Goal: Information Seeking & Learning: Check status

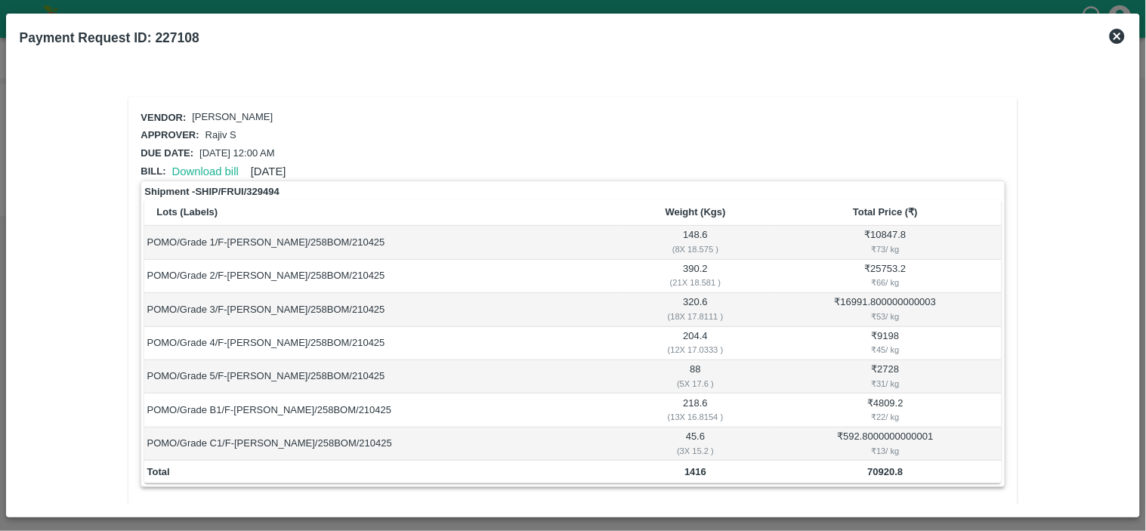
click at [1116, 39] on icon at bounding box center [1118, 36] width 18 height 18
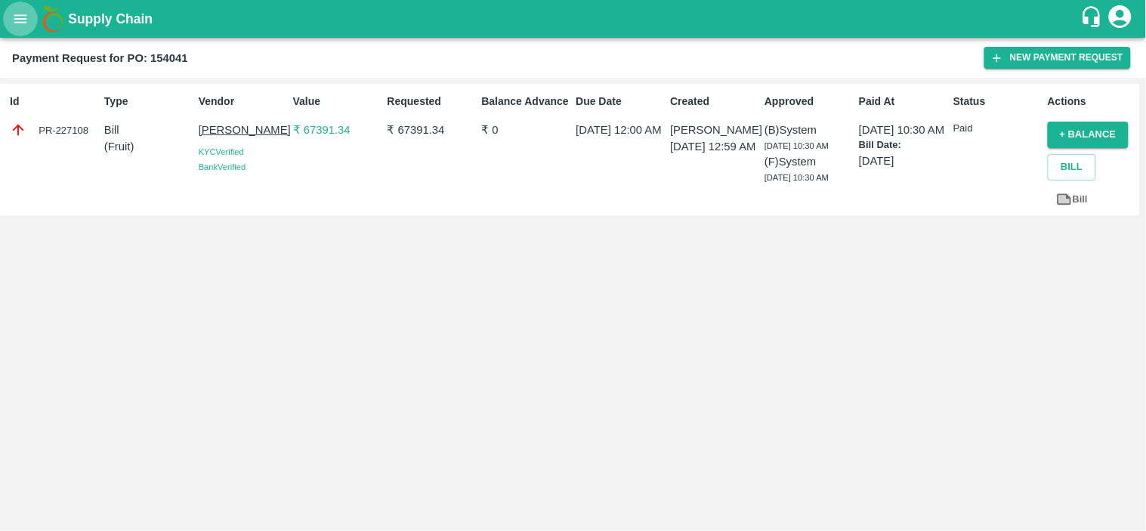
click at [15, 26] on icon "open drawer" at bounding box center [20, 19] width 17 height 17
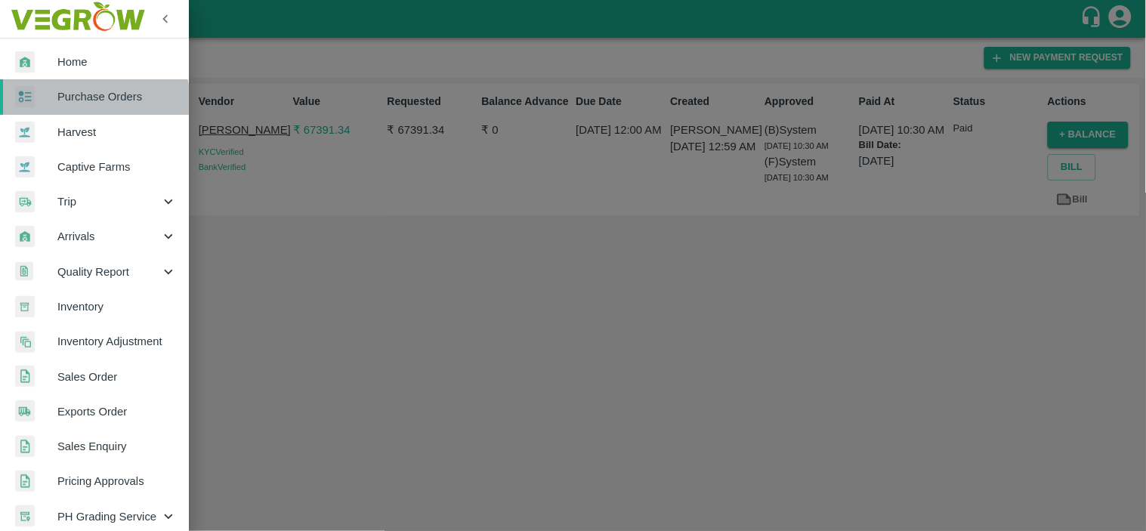
click at [91, 104] on span "Purchase Orders" at bounding box center [116, 96] width 119 height 17
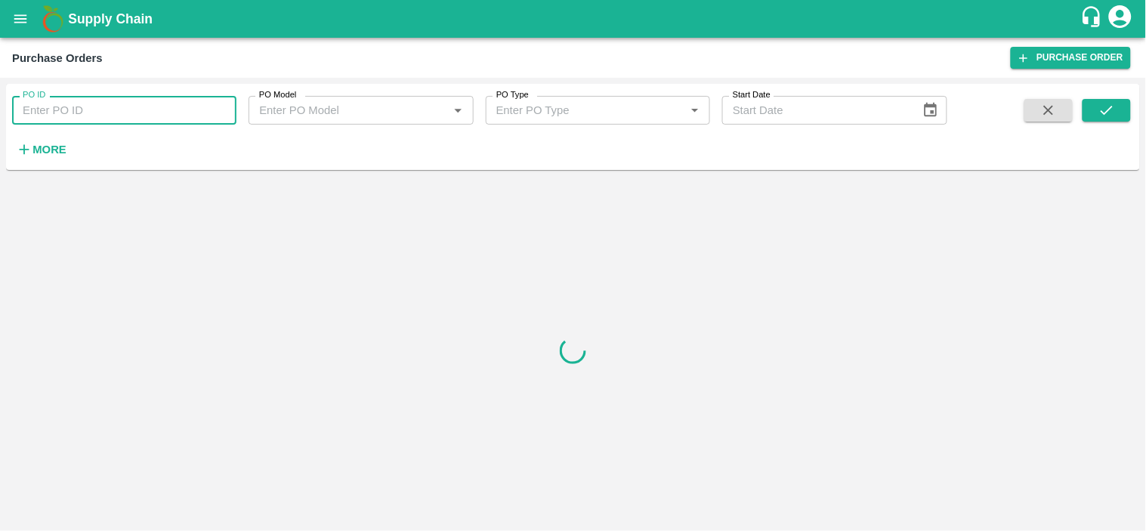
click at [115, 110] on input "PO ID" at bounding box center [124, 110] width 224 height 29
paste input "170584"
type input "170584"
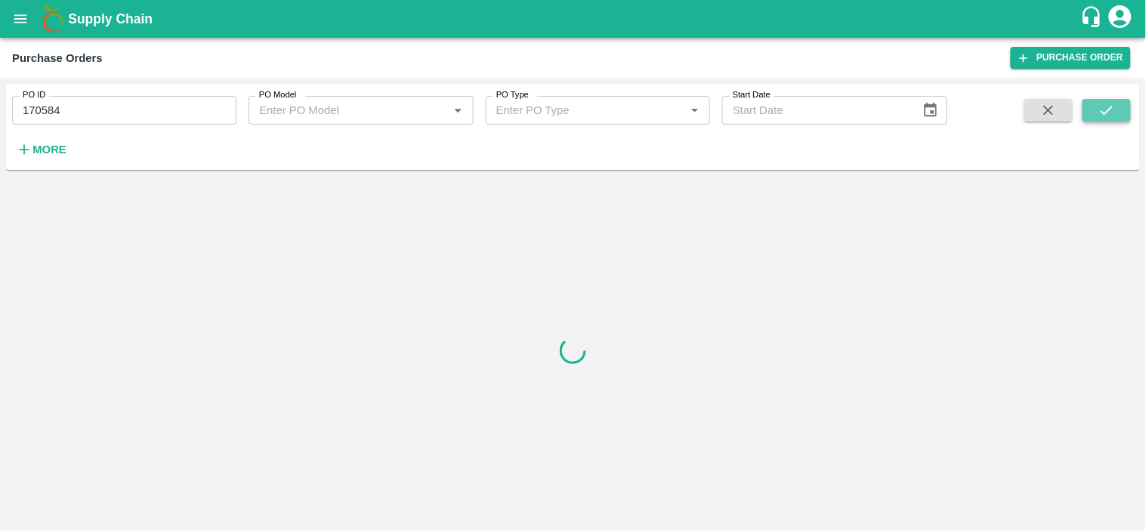
click at [1109, 102] on icon "submit" at bounding box center [1107, 110] width 17 height 17
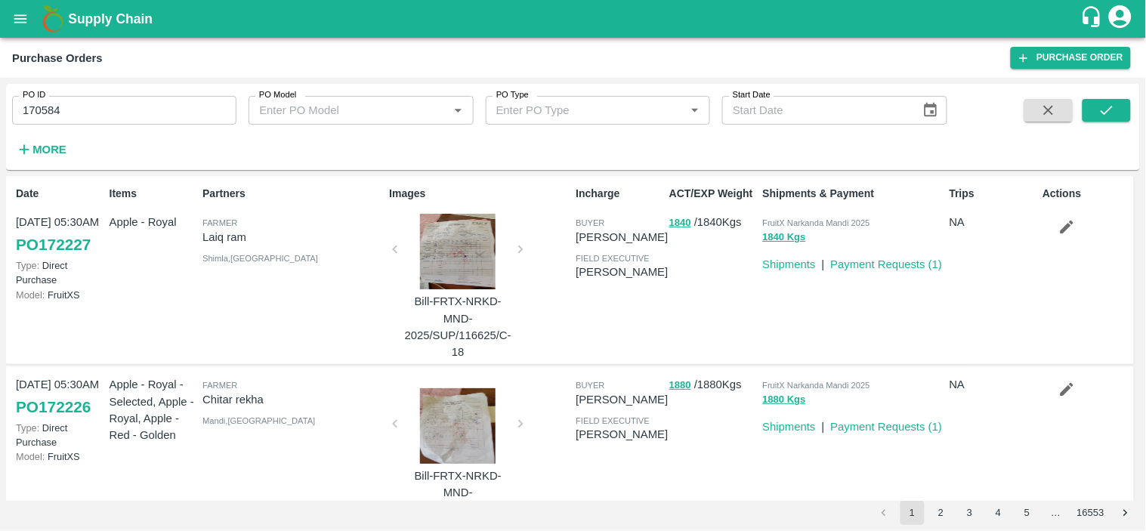
click at [175, 116] on input "170584" at bounding box center [124, 110] width 224 height 29
type input "170584"
click at [1100, 116] on icon "submit" at bounding box center [1107, 110] width 17 height 17
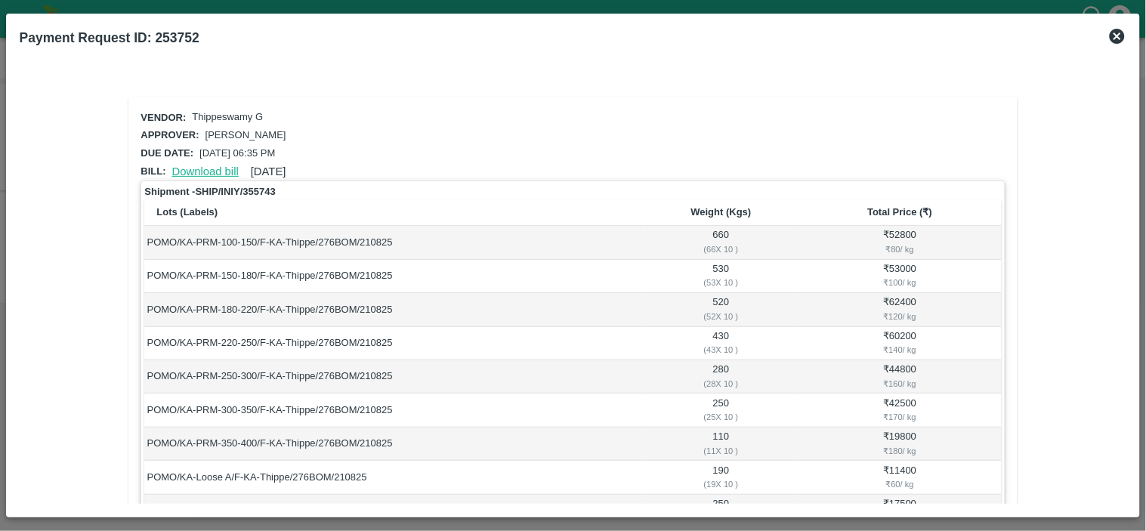
click at [187, 166] on link "Download bill" at bounding box center [205, 172] width 67 height 12
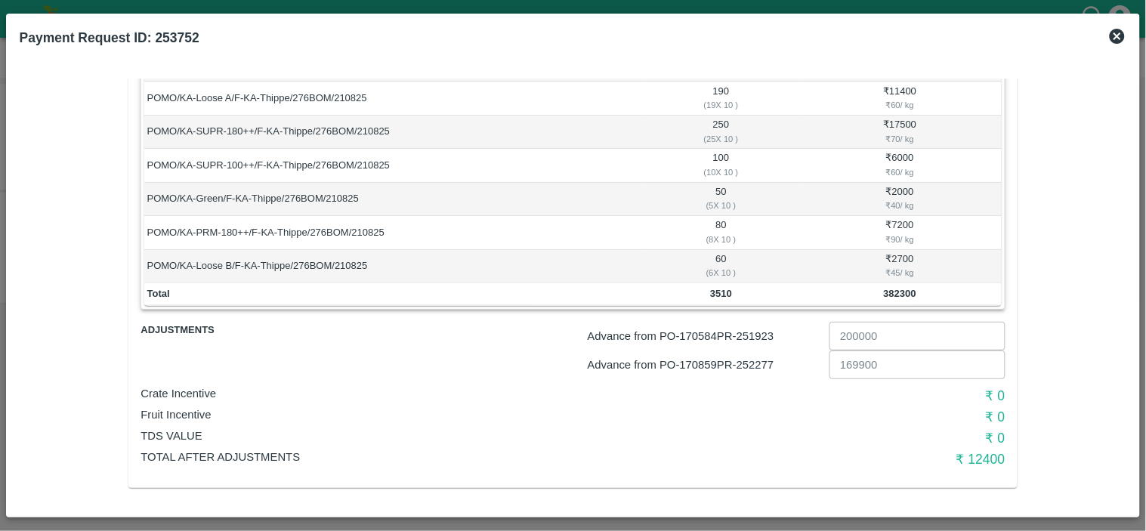
click at [756, 336] on p "Advance from PO- 170584 PR- 251923" at bounding box center [706, 336] width 236 height 17
copy p "251923"
click at [765, 359] on p "Advance from PO- 170859 PR- 252277" at bounding box center [706, 365] width 236 height 17
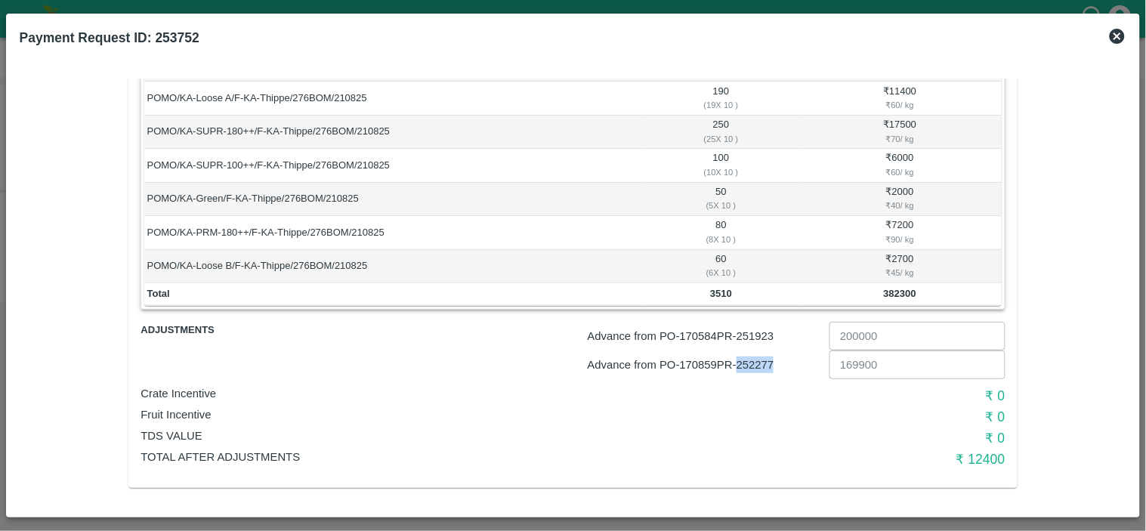
copy p "252277"
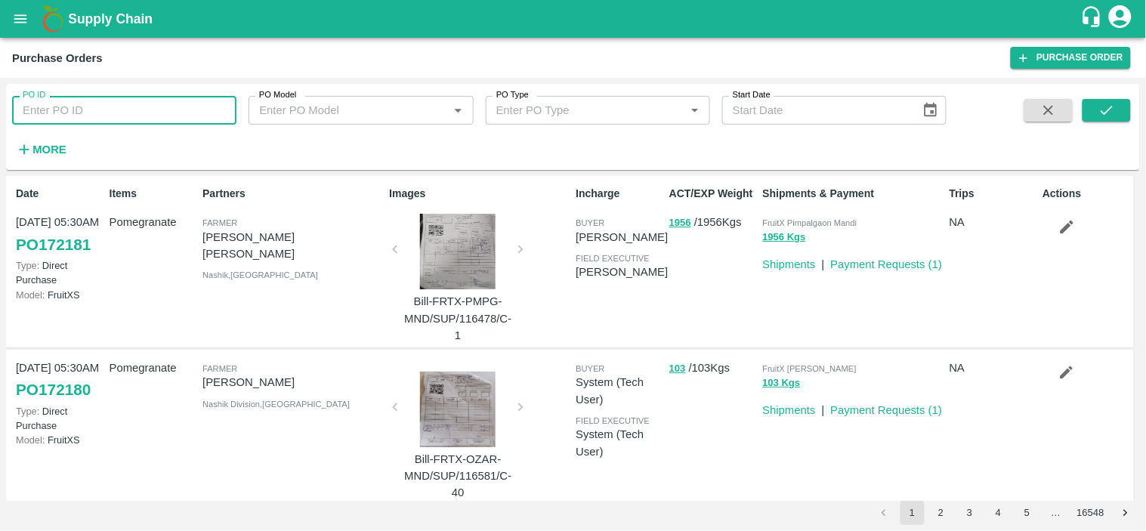
click at [112, 119] on input "PO ID" at bounding box center [124, 110] width 224 height 29
paste input "170348"
type input "170348"
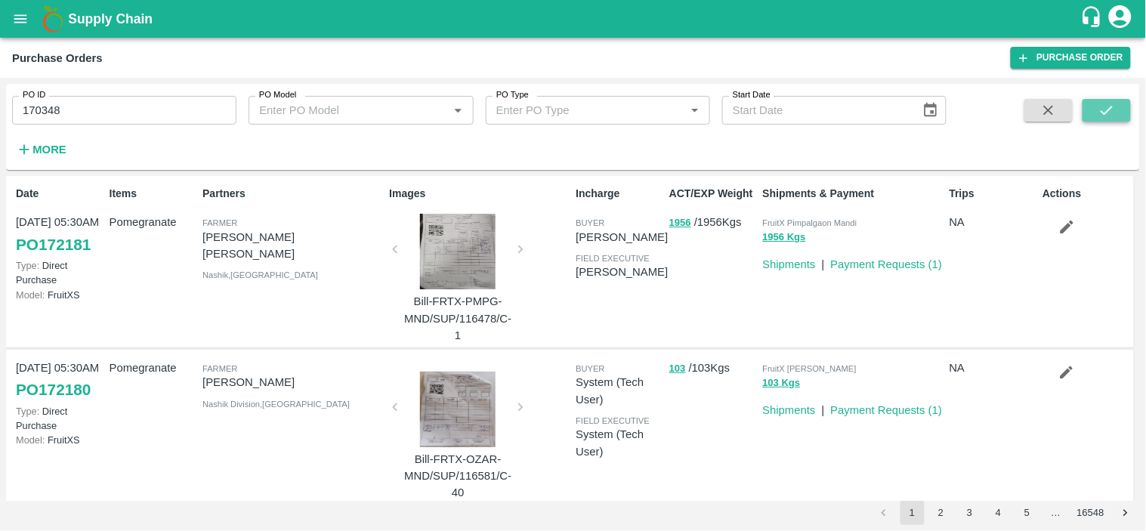
click at [1100, 109] on icon "submit" at bounding box center [1107, 110] width 17 height 17
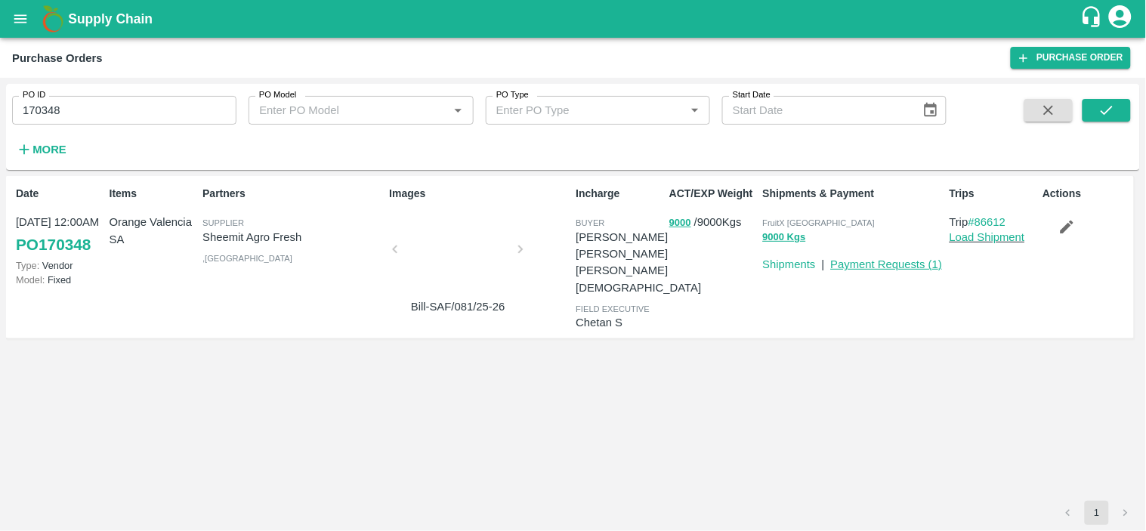
click at [888, 262] on link "Payment Requests ( 1 )" at bounding box center [887, 264] width 112 height 12
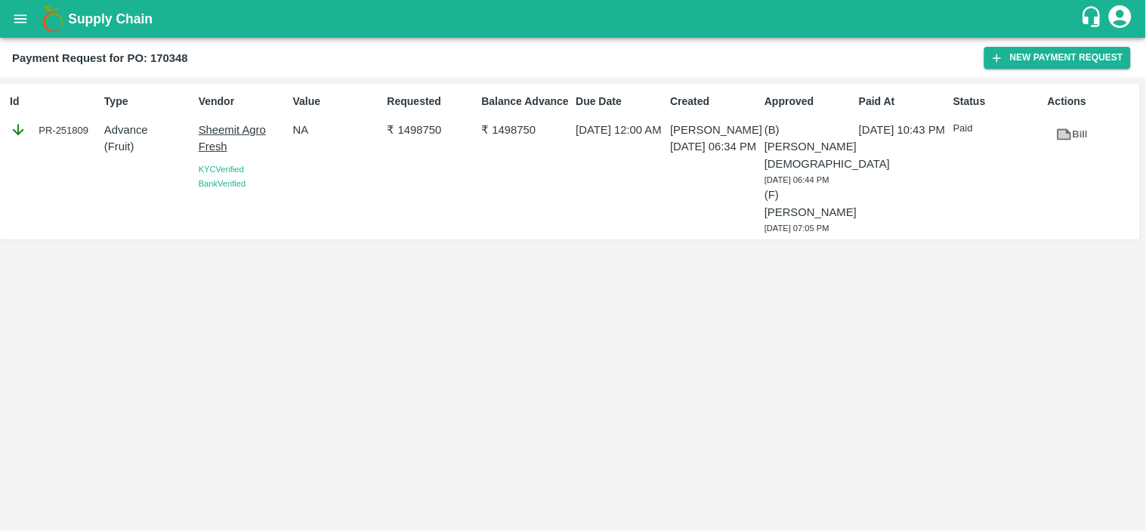
click at [72, 170] on div "Id PR-251809" at bounding box center [51, 161] width 94 height 147
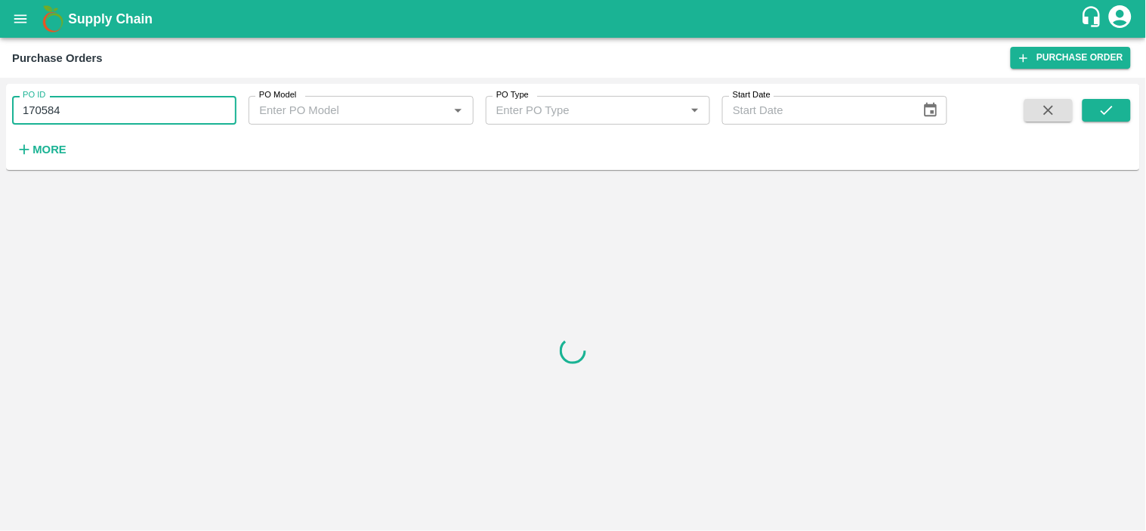
click at [129, 96] on input "170584" at bounding box center [124, 110] width 224 height 29
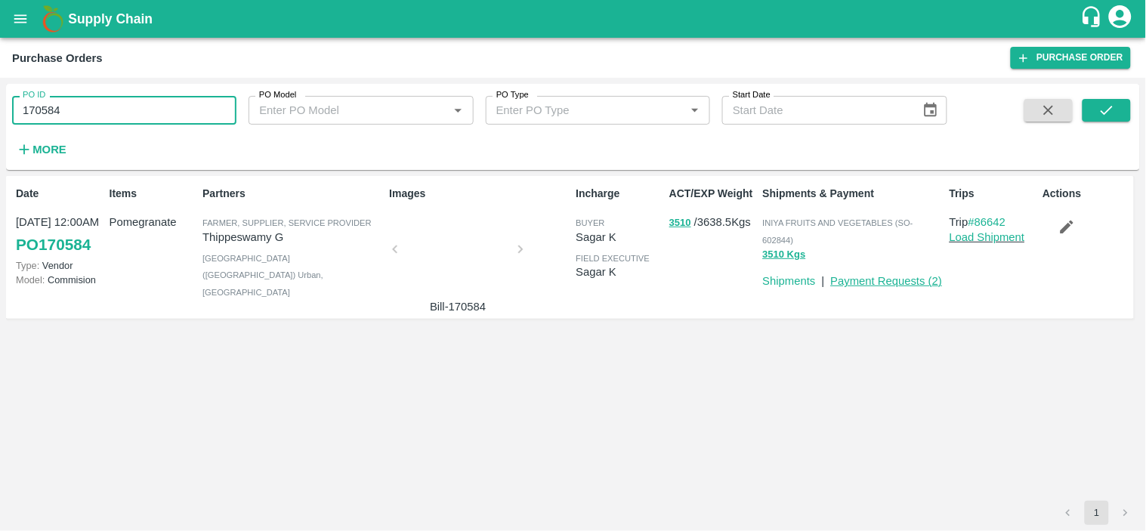
type input "170584"
click at [849, 284] on link "Payment Requests ( 2 )" at bounding box center [887, 281] width 112 height 12
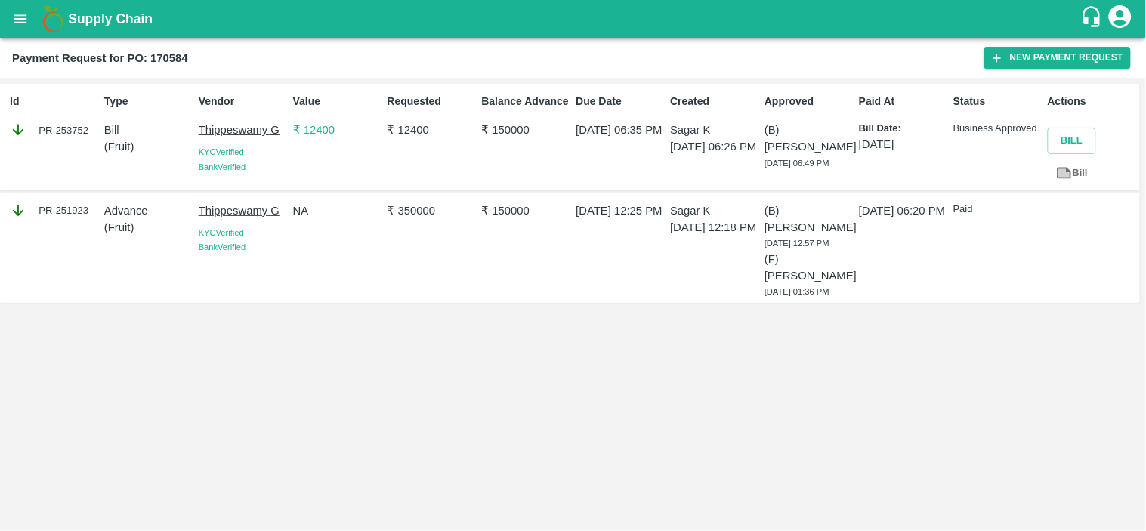
click at [175, 58] on b "Payment Request for PO: 170584" at bounding box center [100, 58] width 176 height 12
copy b "170584"
click at [23, 19] on icon "open drawer" at bounding box center [20, 18] width 13 height 8
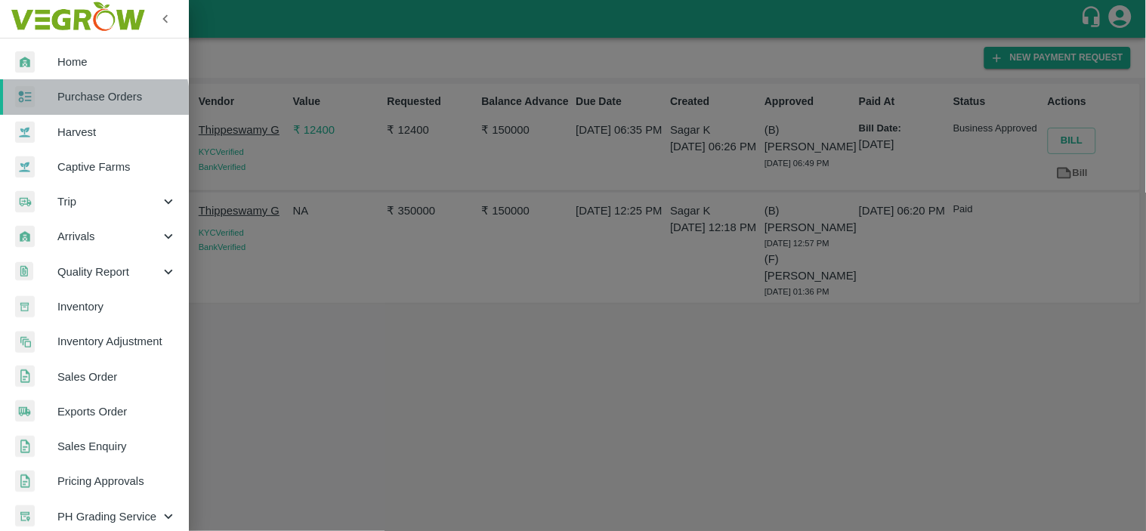
click at [78, 104] on span "Purchase Orders" at bounding box center [116, 96] width 119 height 17
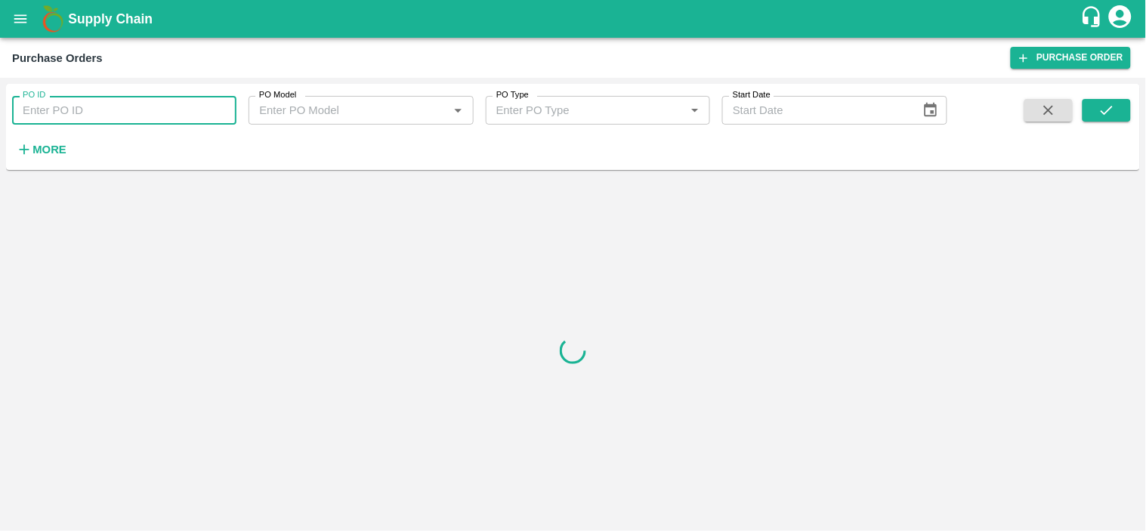
click at [103, 112] on input "PO ID" at bounding box center [124, 110] width 224 height 29
paste input "170584"
type input "170584"
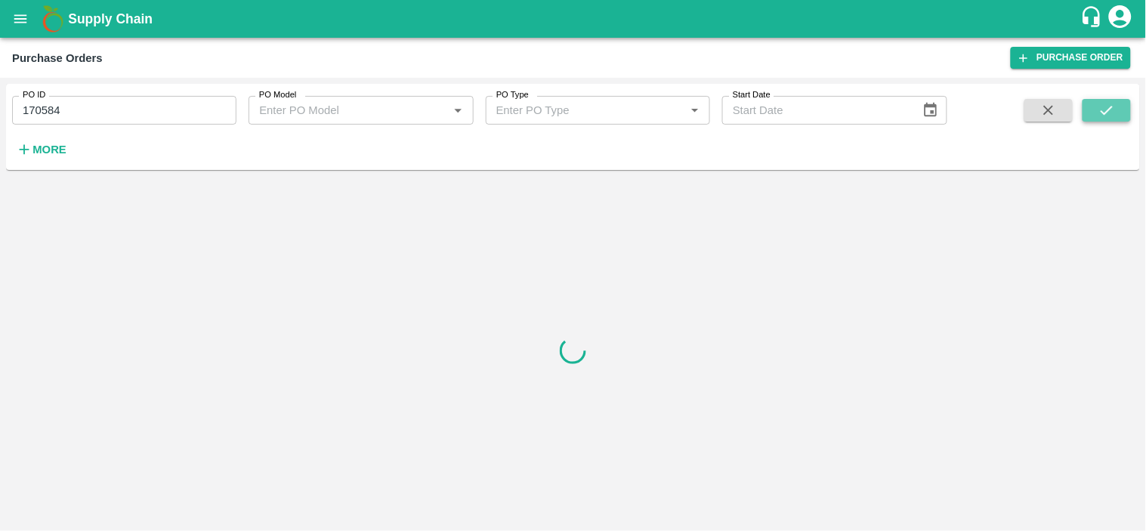
click at [1106, 113] on icon "submit" at bounding box center [1107, 110] width 12 height 9
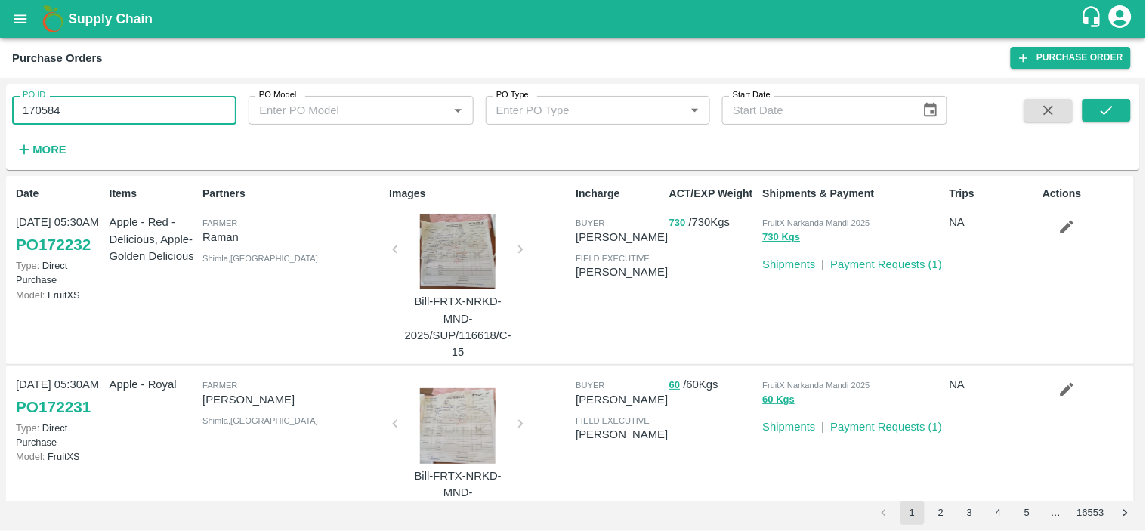
click at [190, 108] on input "170584" at bounding box center [124, 110] width 224 height 29
paste input "text"
click at [145, 117] on input "Thippeswamy G 77493" at bounding box center [124, 110] width 224 height 29
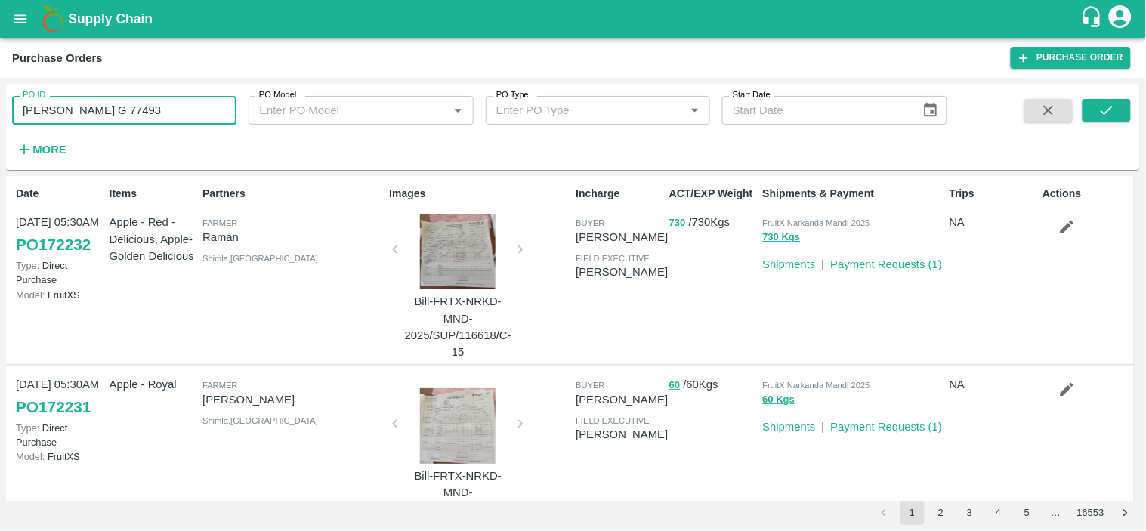
click at [145, 117] on input "Thippeswamy G 77493" at bounding box center [124, 110] width 224 height 29
paste input "text"
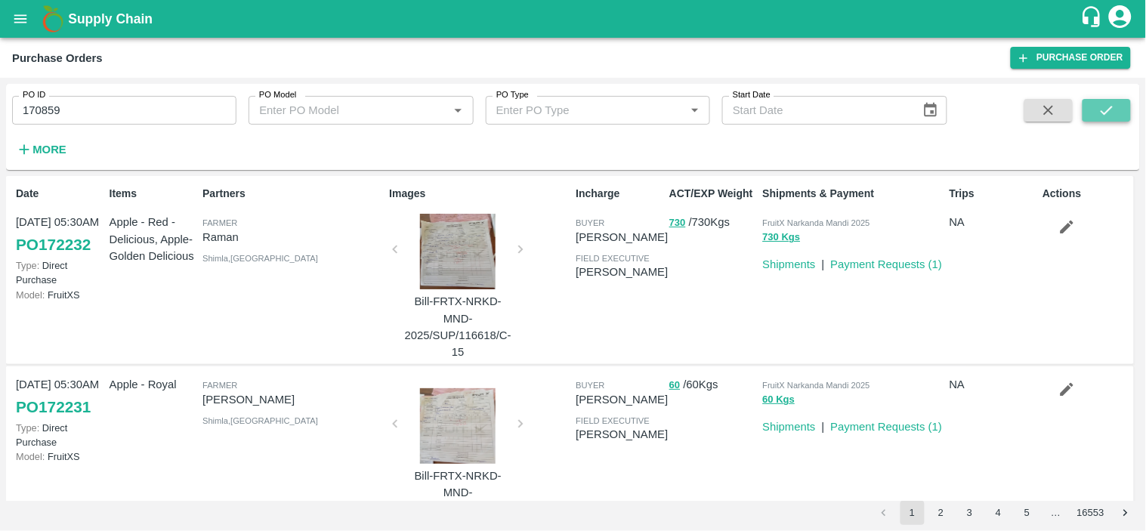
click at [1108, 111] on icon "submit" at bounding box center [1107, 110] width 12 height 9
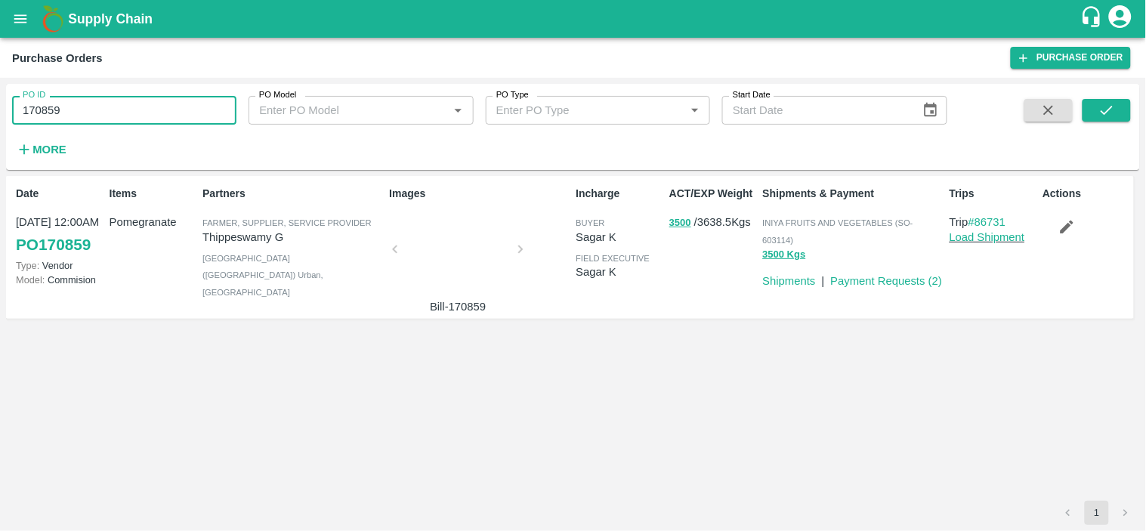
click at [111, 116] on input "170859" at bounding box center [124, 110] width 224 height 29
paste input "text"
click at [1118, 116] on button "submit" at bounding box center [1107, 110] width 48 height 23
click at [129, 112] on input "170425" at bounding box center [124, 110] width 224 height 29
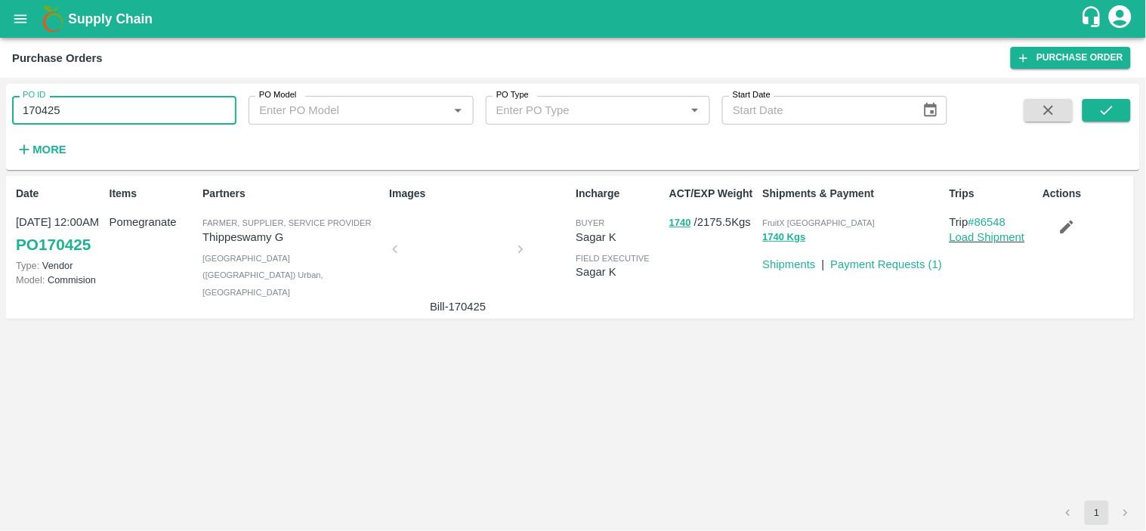
click at [129, 112] on input "170425" at bounding box center [124, 110] width 224 height 29
paste input "text"
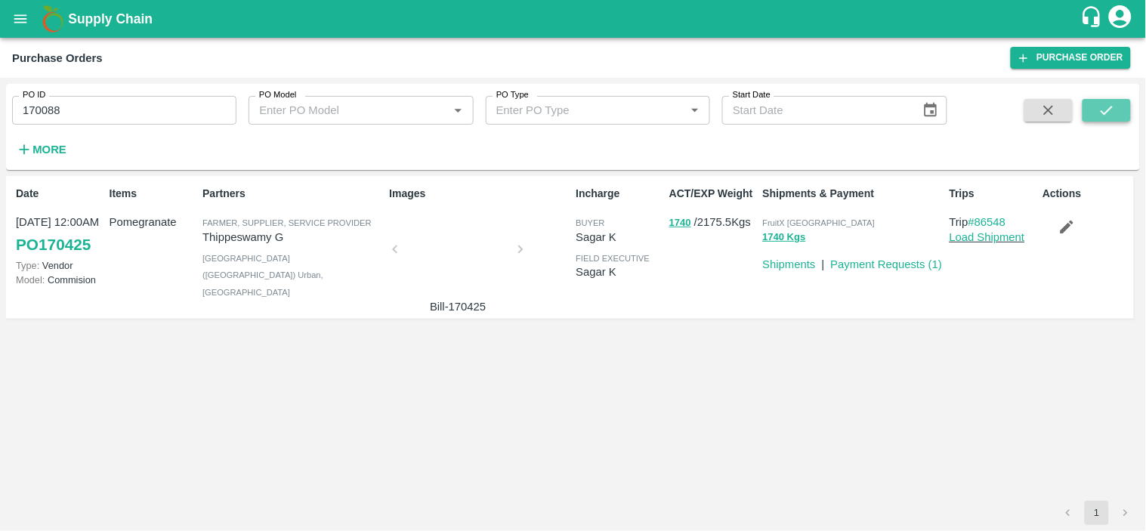
click at [1120, 116] on button "submit" at bounding box center [1107, 110] width 48 height 23
click at [104, 108] on input "170088" at bounding box center [124, 110] width 224 height 29
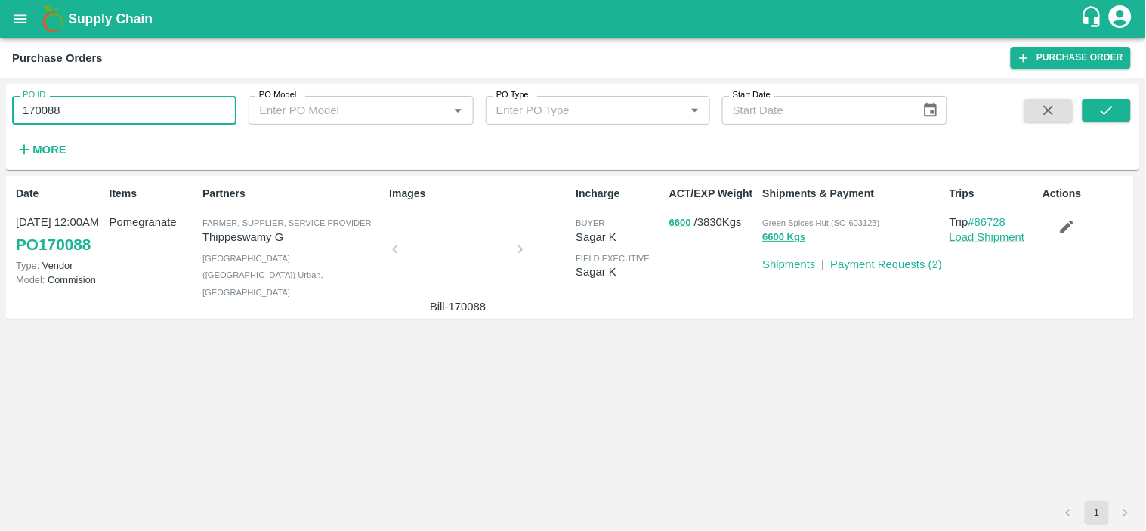
click at [104, 108] on input "170088" at bounding box center [124, 110] width 224 height 29
paste input "text"
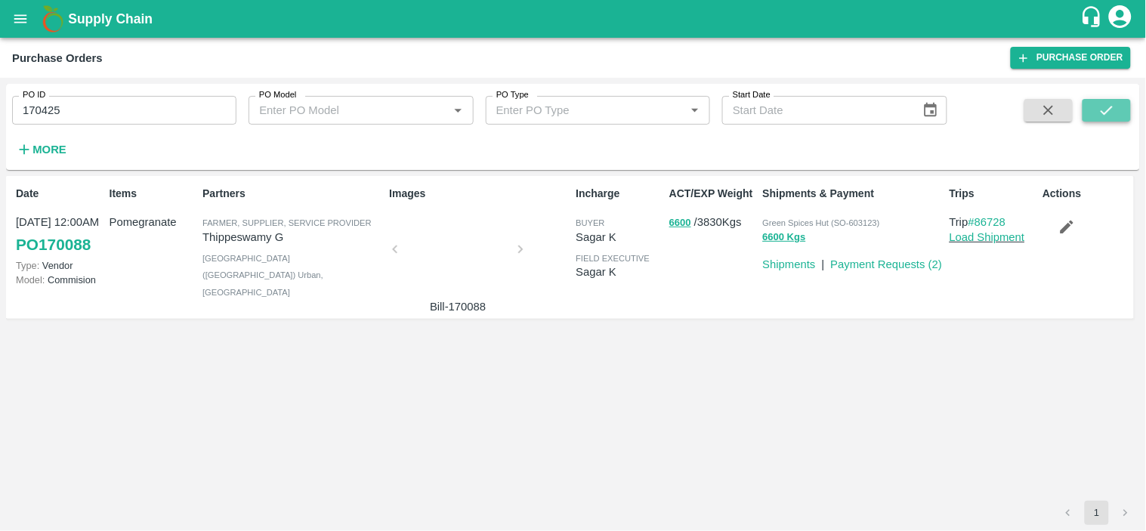
click at [1115, 107] on icon "submit" at bounding box center [1107, 110] width 17 height 17
click at [107, 113] on input "170425" at bounding box center [124, 110] width 224 height 29
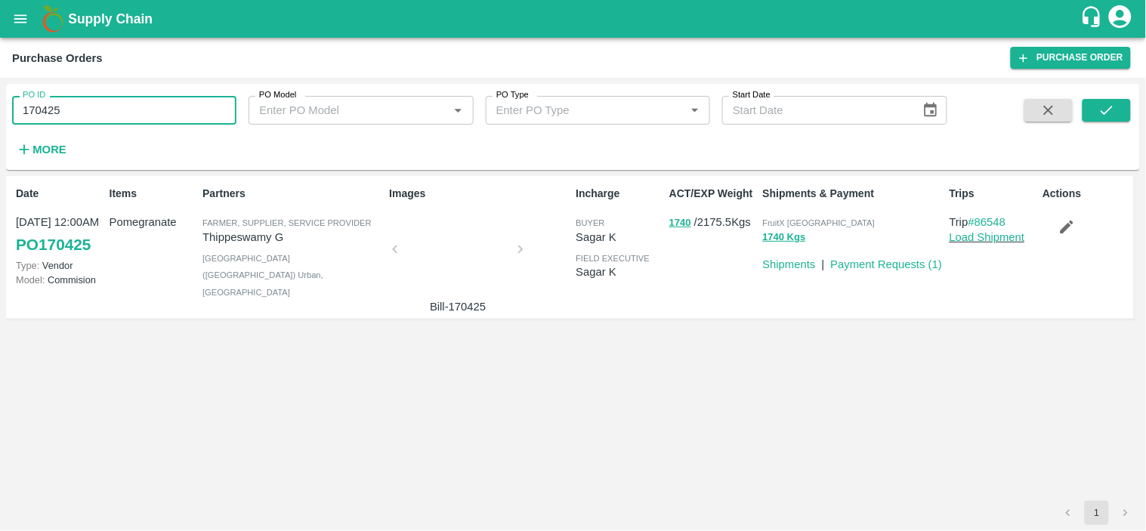
click at [107, 113] on input "170425" at bounding box center [124, 110] width 224 height 29
paste input "text"
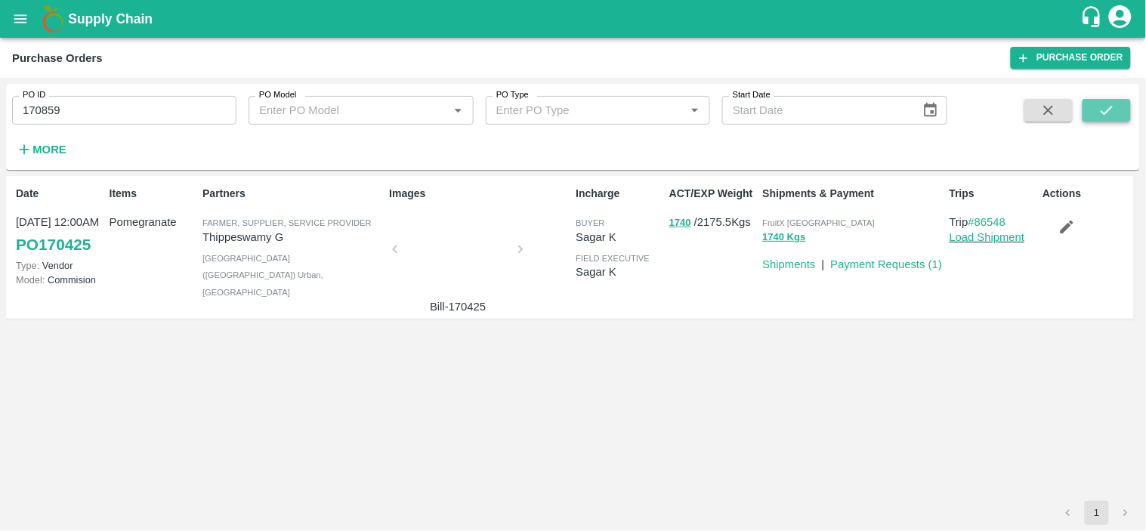
click at [1109, 115] on icon "submit" at bounding box center [1107, 110] width 17 height 17
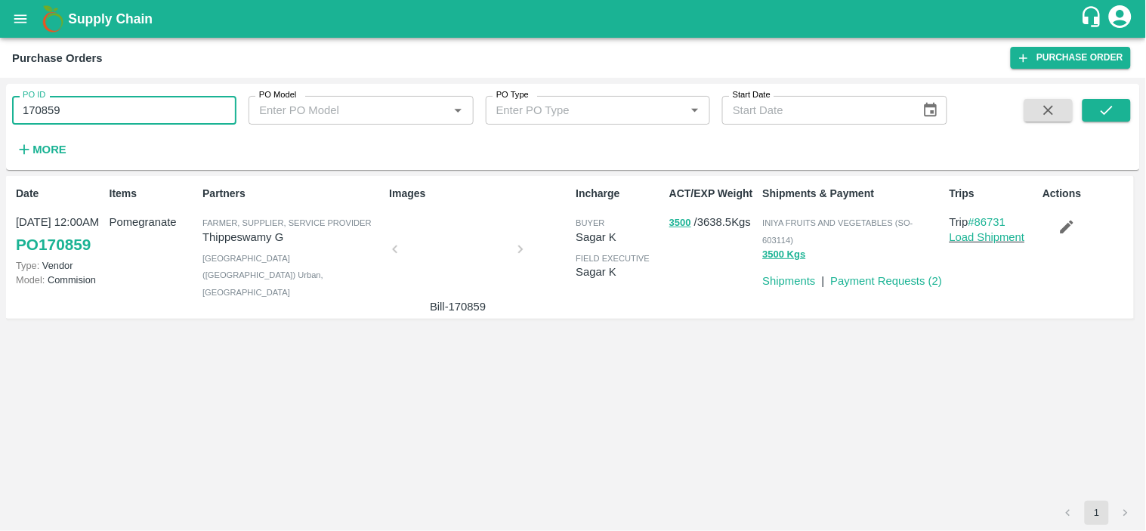
click at [166, 114] on input "170859" at bounding box center [124, 110] width 224 height 29
paste input "text"
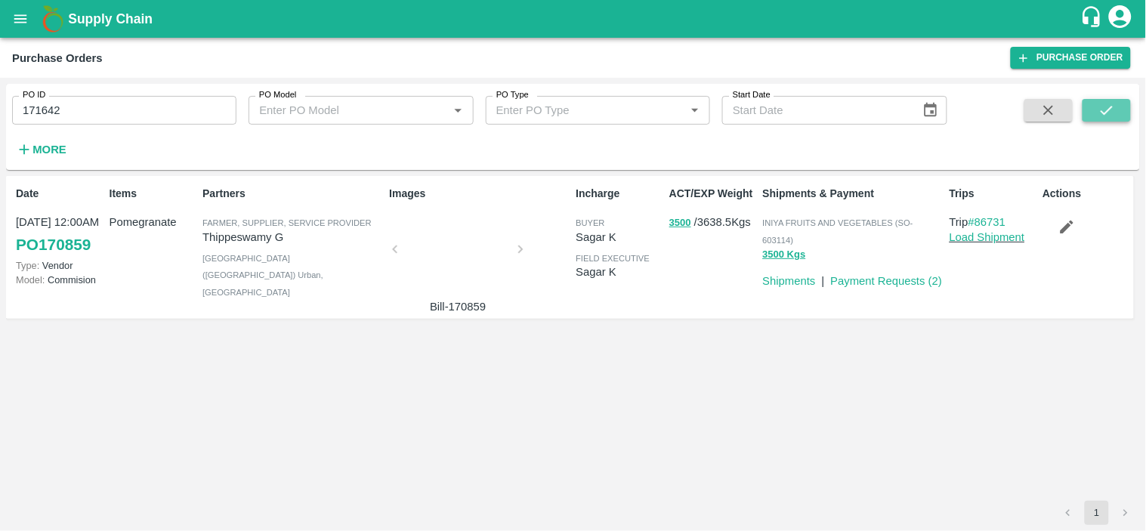
click at [1113, 110] on icon "submit" at bounding box center [1107, 110] width 17 height 17
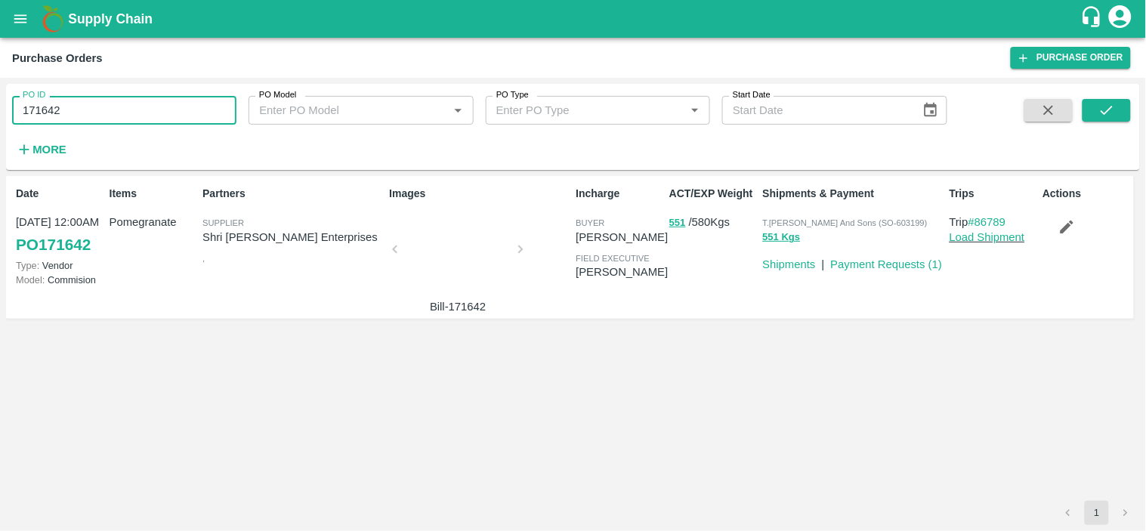
click at [180, 121] on input "171642" at bounding box center [124, 110] width 224 height 29
paste input "text"
type input "171259"
click at [1115, 111] on icon "submit" at bounding box center [1107, 110] width 17 height 17
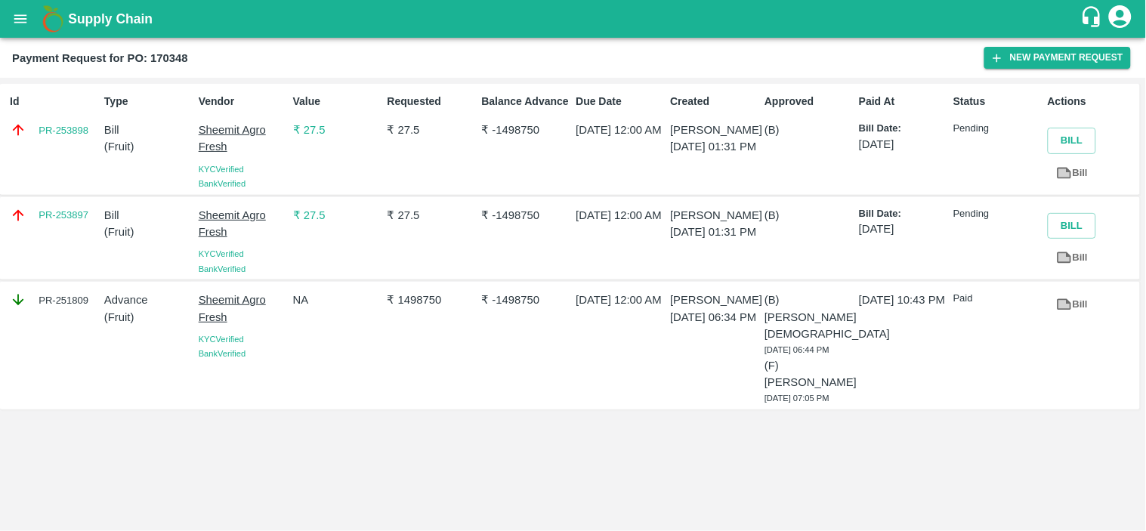
click at [314, 131] on p "₹ 27.5" at bounding box center [337, 130] width 88 height 17
click at [319, 215] on p "₹ 27.5" at bounding box center [337, 215] width 88 height 17
click at [164, 54] on b "Payment Request for PO: 170348" at bounding box center [100, 58] width 176 height 12
copy b "170348"
click at [164, 54] on b "Payment Request for PO: 170348" at bounding box center [100, 58] width 176 height 12
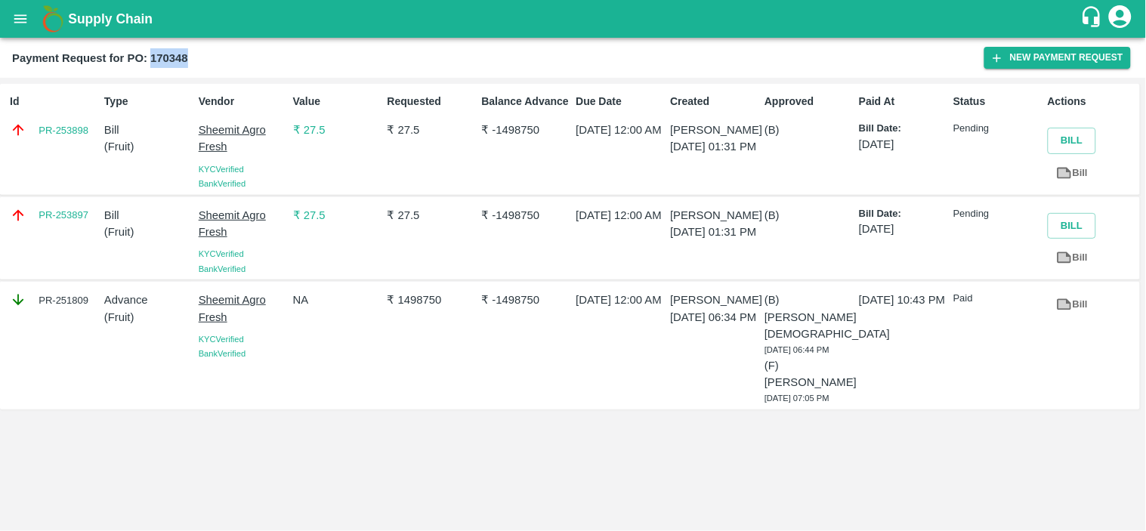
click at [30, 20] on button "open drawer" at bounding box center [20, 19] width 35 height 35
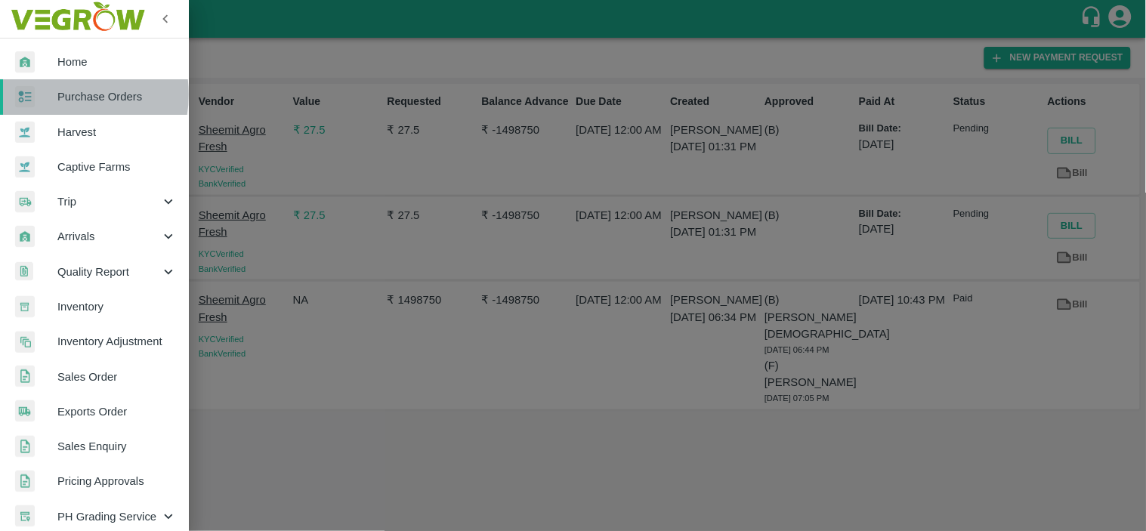
click at [60, 94] on span "Purchase Orders" at bounding box center [116, 96] width 119 height 17
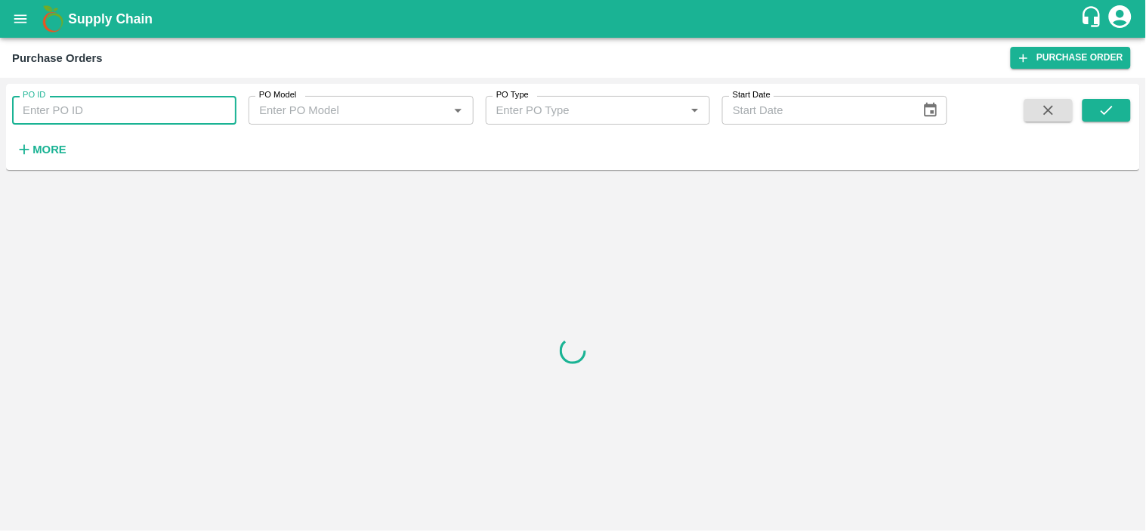
paste input "170348"
click at [93, 113] on input "170348" at bounding box center [124, 110] width 224 height 29
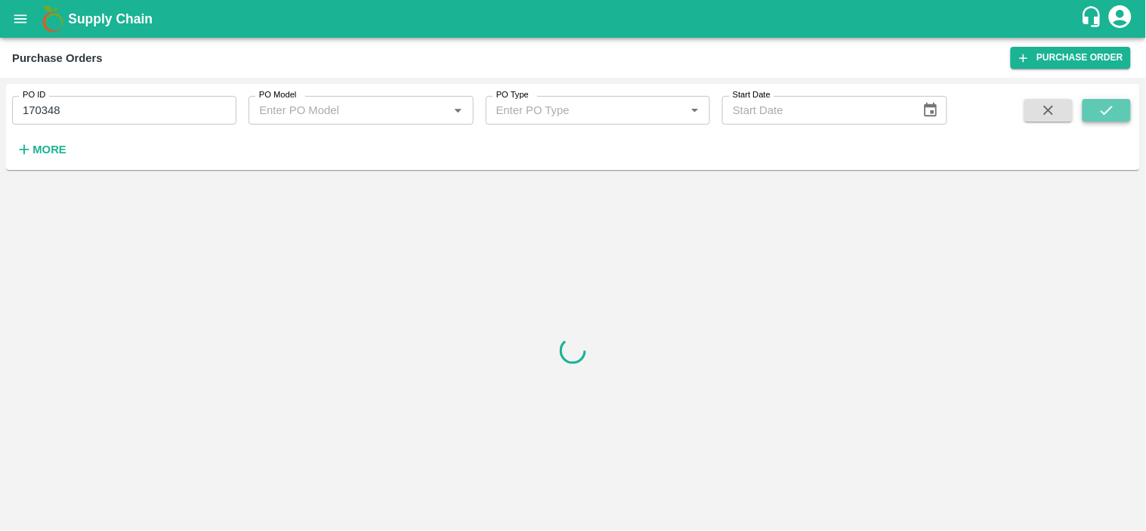
click at [1112, 111] on icon "submit" at bounding box center [1107, 110] width 17 height 17
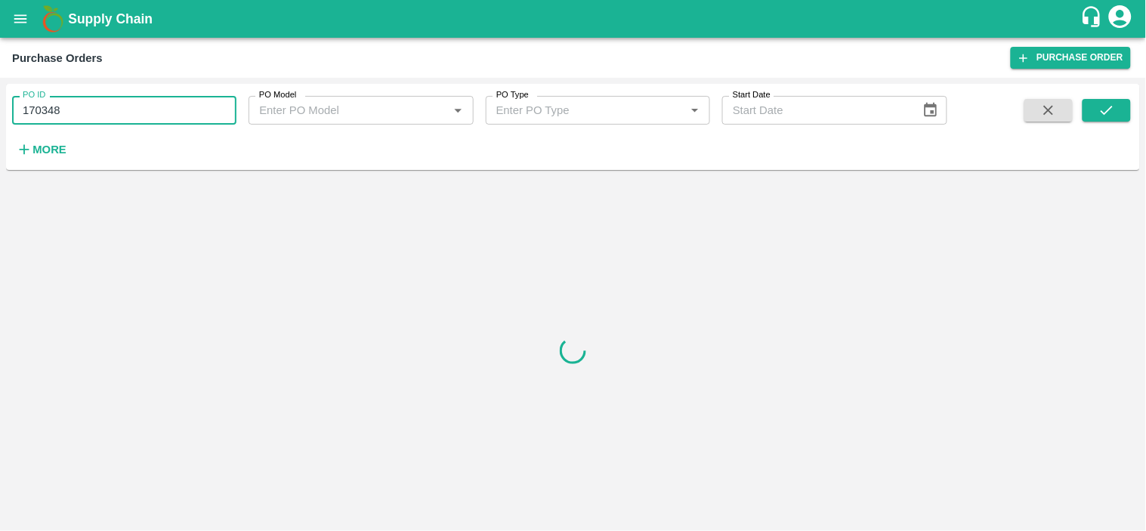
click at [206, 110] on input "170348" at bounding box center [124, 110] width 224 height 29
type input "170348"
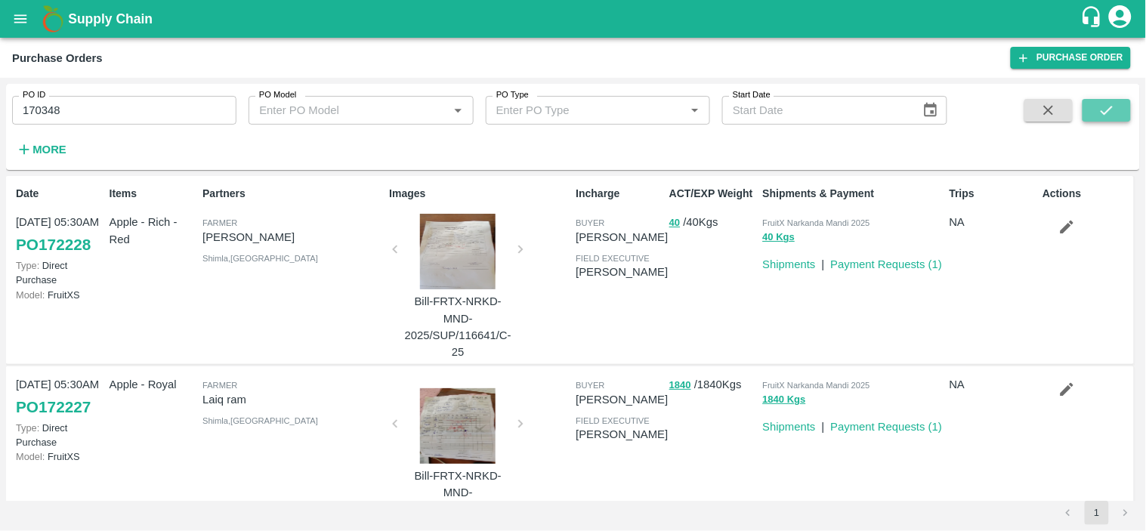
click at [1084, 114] on button "submit" at bounding box center [1107, 110] width 48 height 23
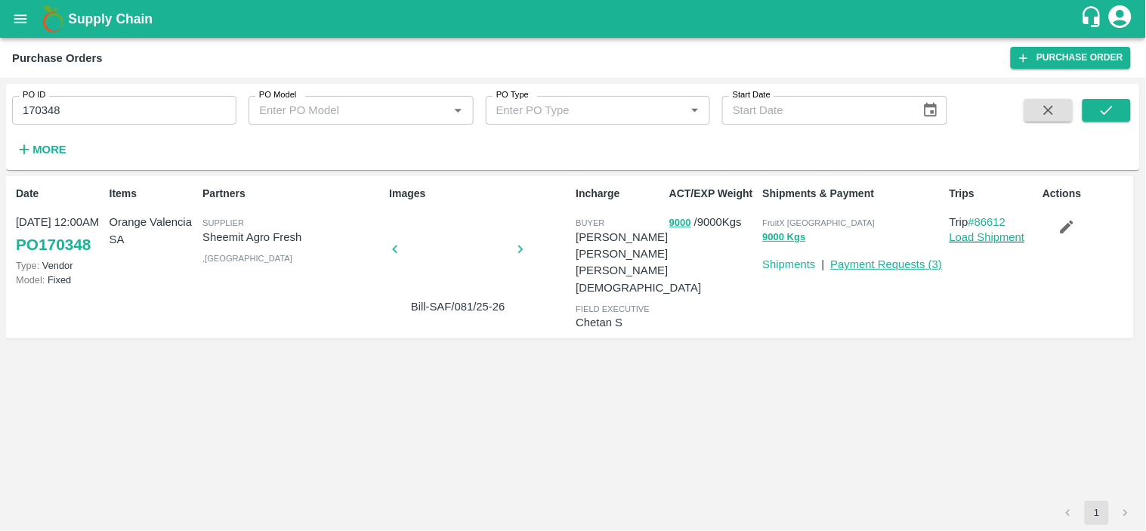
click at [892, 268] on link "Payment Requests ( 3 )" at bounding box center [887, 264] width 112 height 12
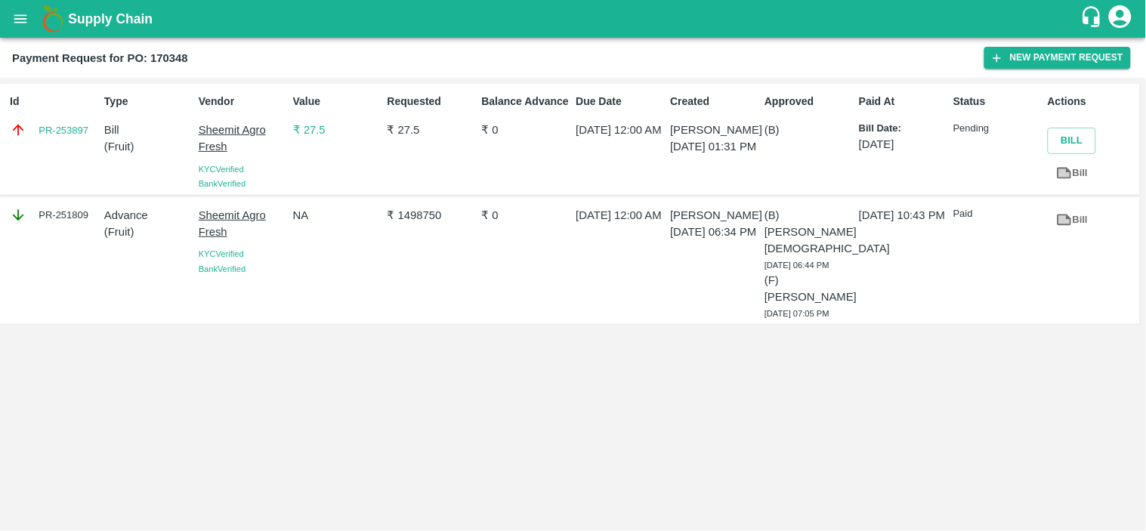
click at [311, 131] on p "₹ 27.5" at bounding box center [337, 130] width 88 height 17
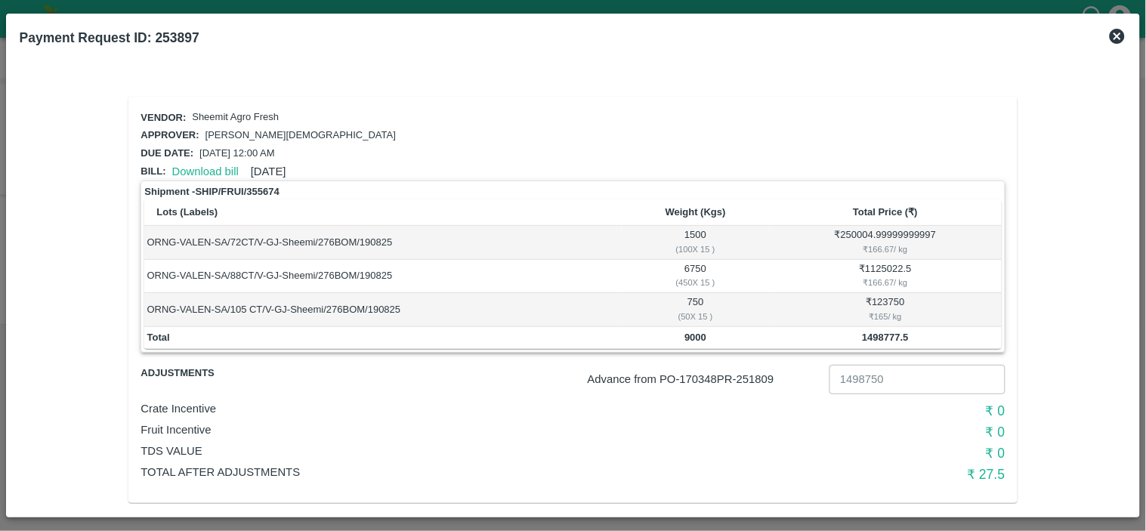
scroll to position [13, 0]
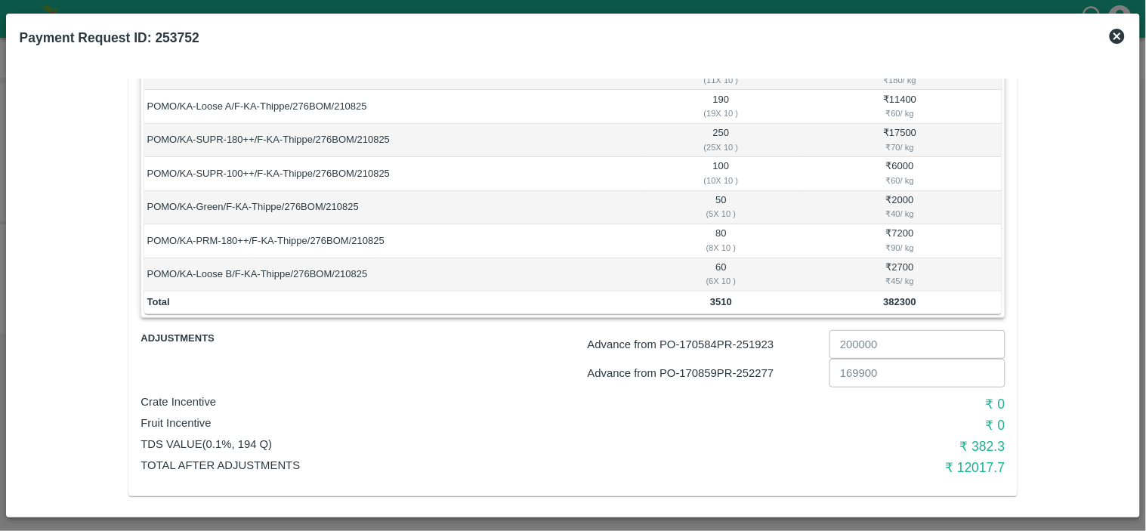
scroll to position [379, 0]
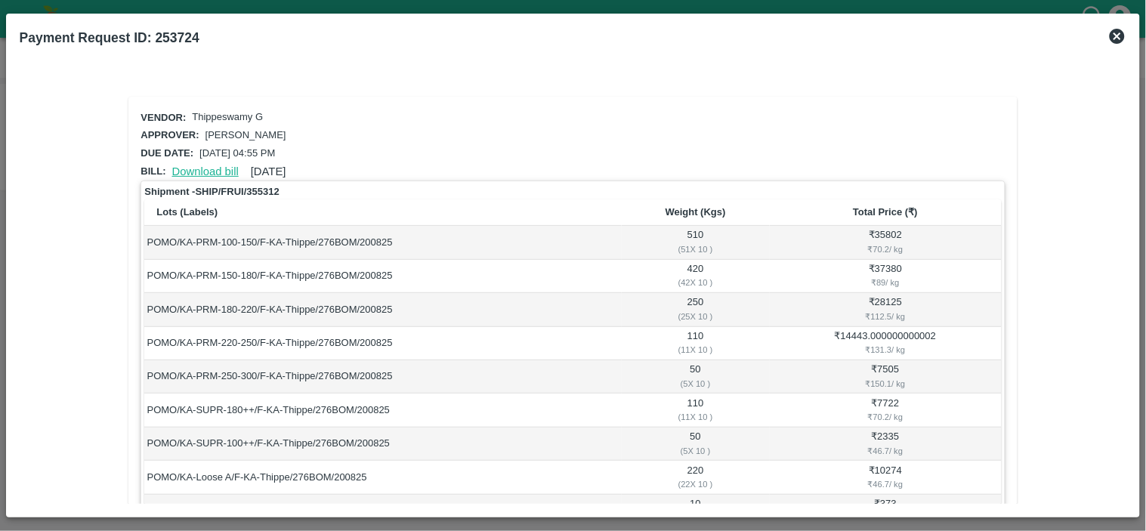
click at [202, 170] on link "Download bill" at bounding box center [205, 172] width 67 height 12
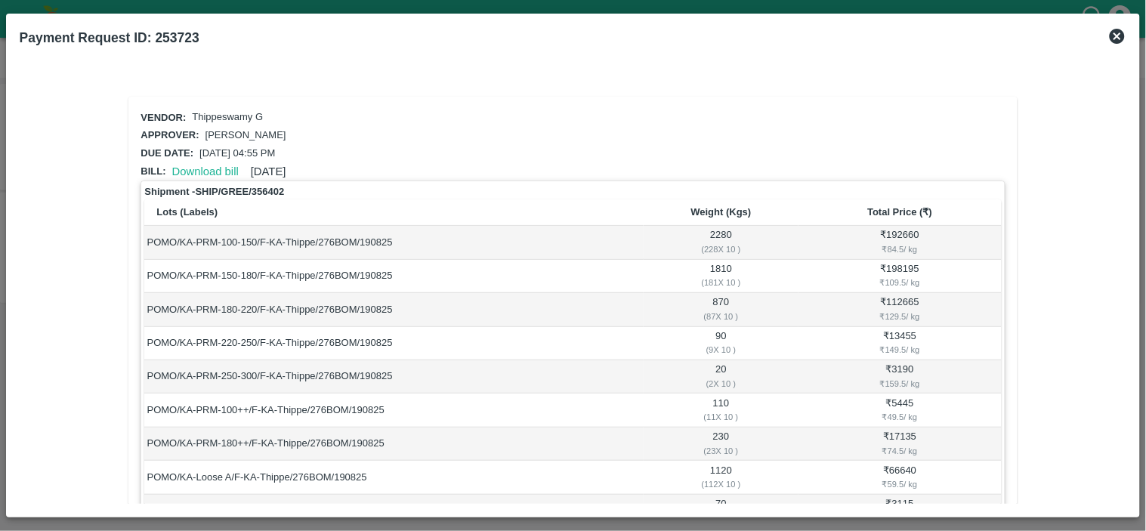
scroll to position [1, 0]
click at [200, 169] on link "Download bill" at bounding box center [205, 171] width 67 height 12
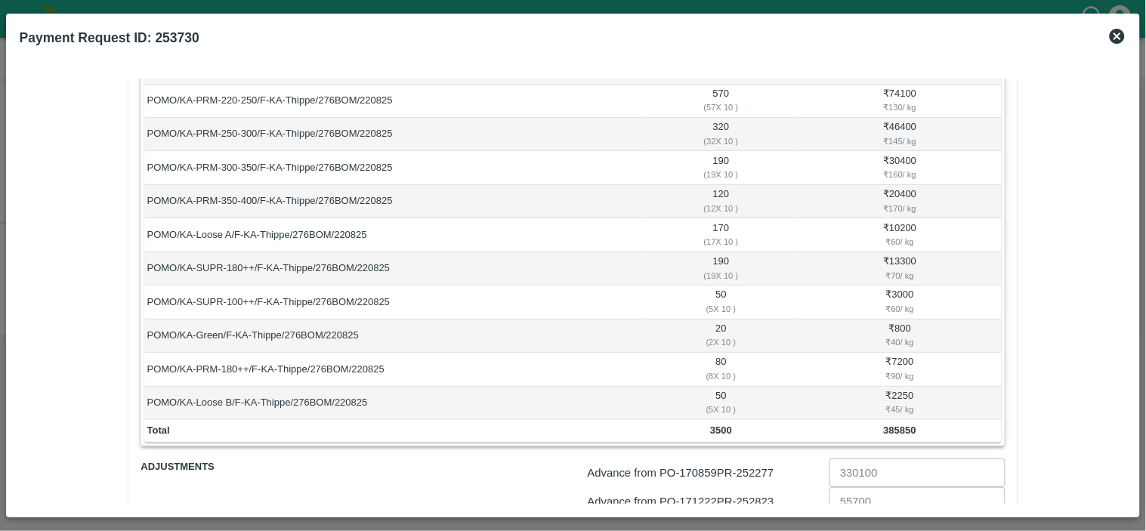
scroll to position [379, 0]
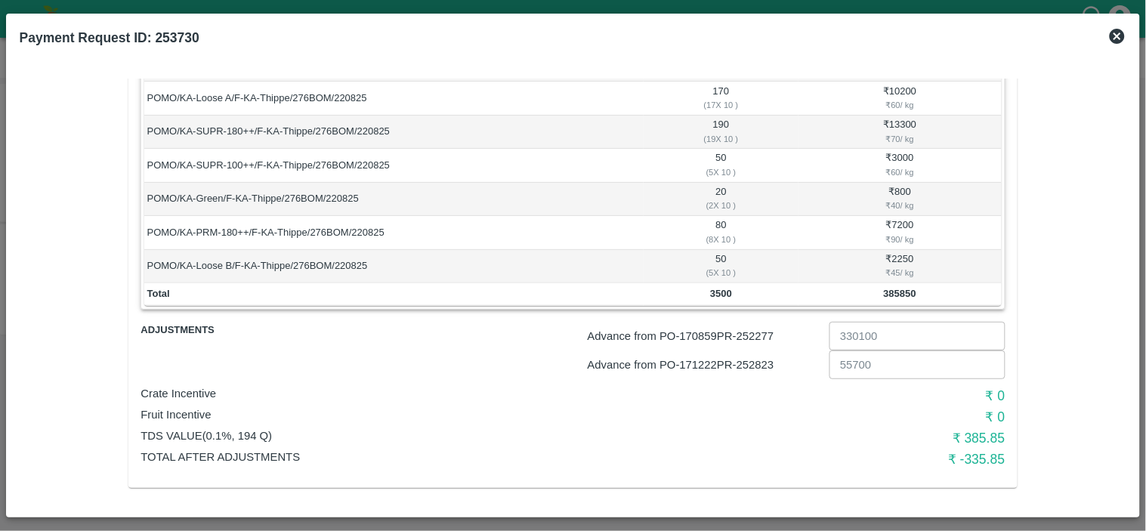
click at [756, 334] on p "Advance from PO- 170859 PR- 252277" at bounding box center [706, 336] width 236 height 17
copy p "252277"
click at [764, 366] on p "Advance from PO- 171222 PR- 252823" at bounding box center [706, 365] width 236 height 17
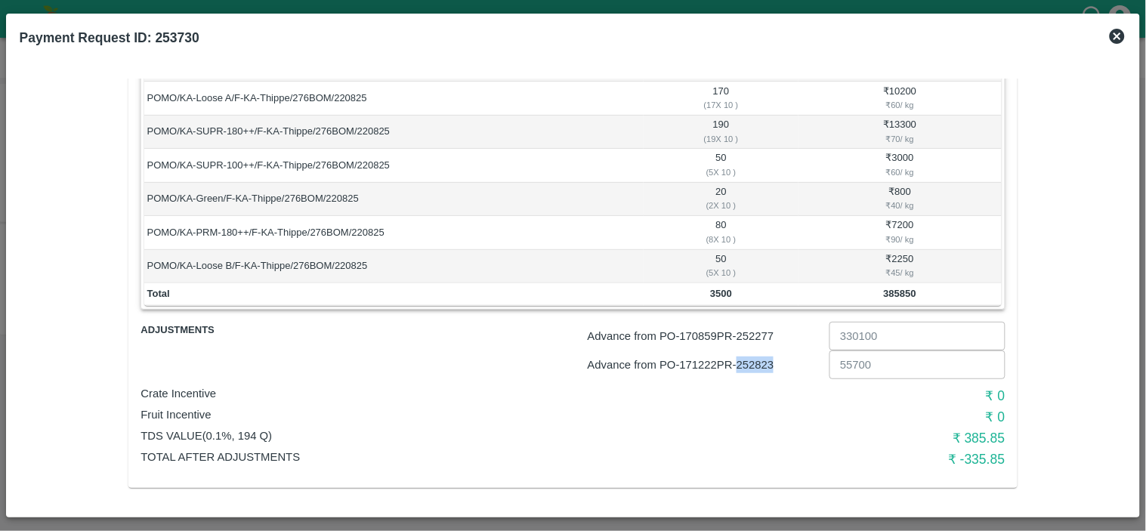
copy p "252823"
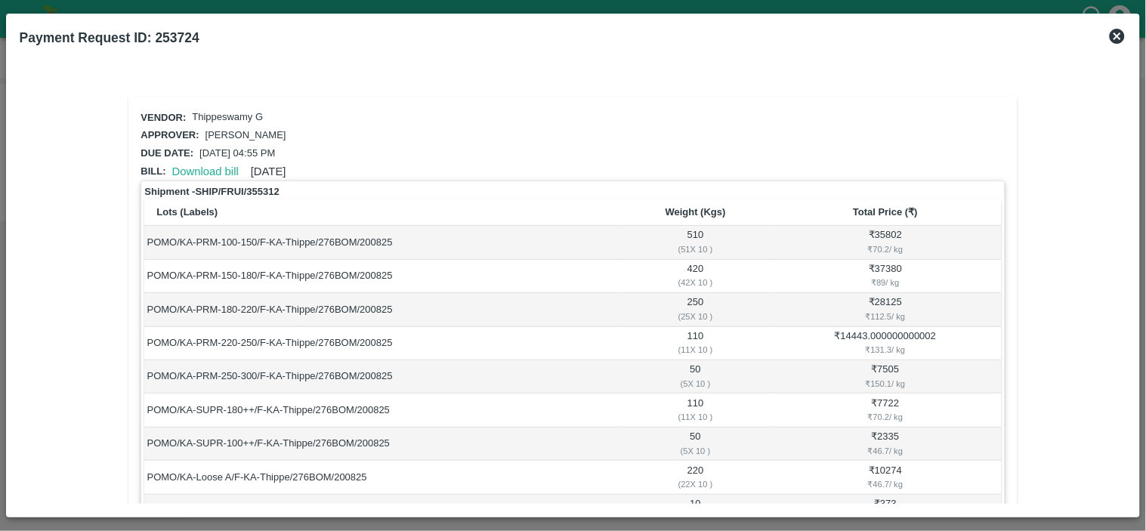
scroll to position [249, 0]
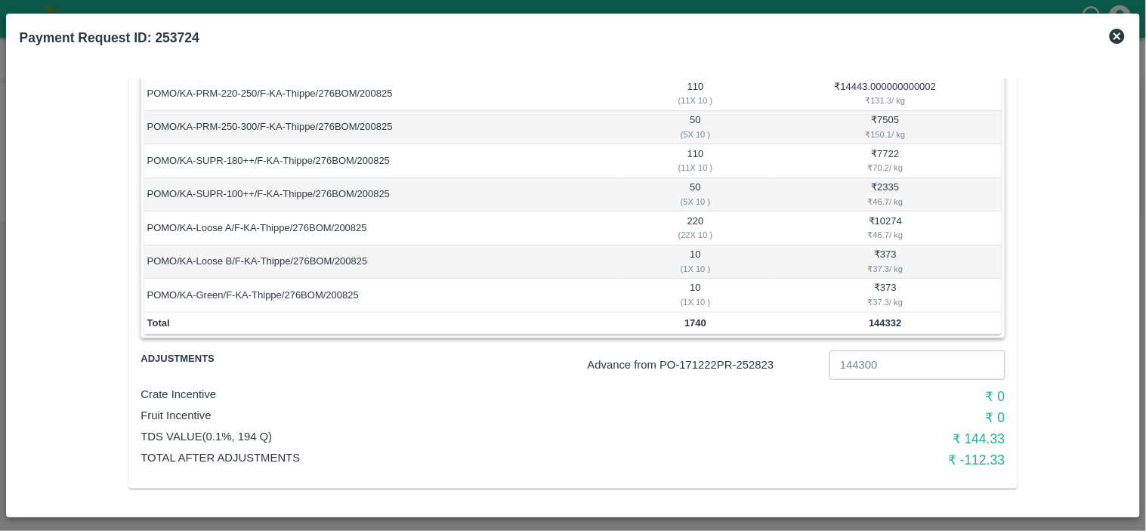
click at [745, 365] on p "Advance from PO- 171222 PR- 252823" at bounding box center [706, 365] width 236 height 17
copy p "252823"
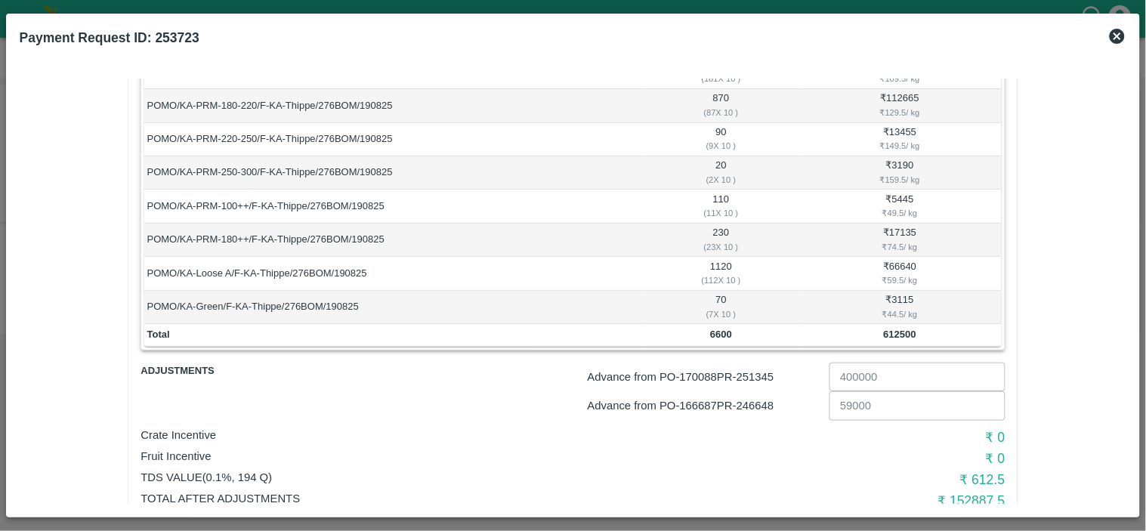
scroll to position [245, 0]
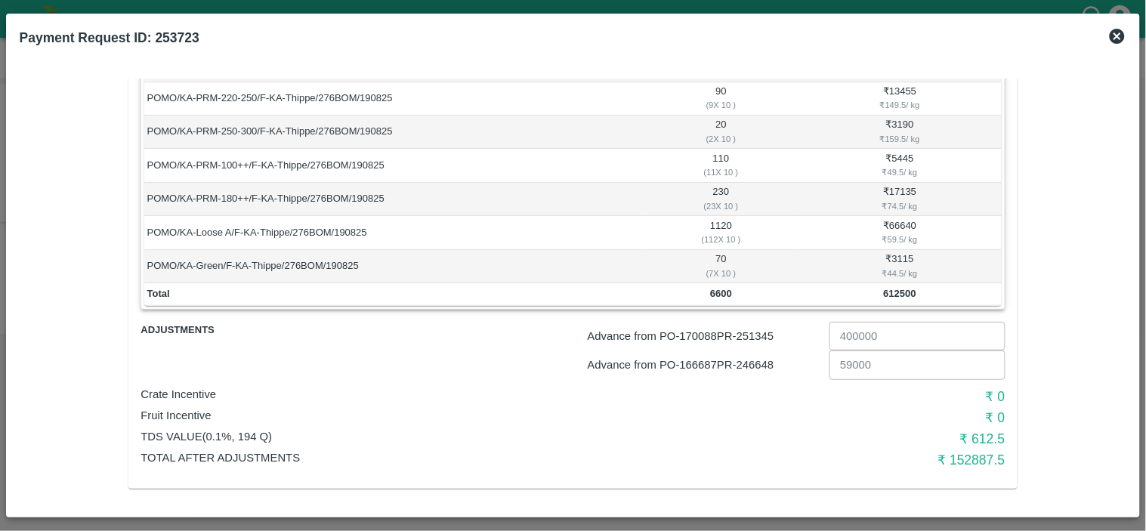
click at [759, 333] on p "Advance from PO- 170088 PR- 251345" at bounding box center [706, 336] width 236 height 17
copy p "251345"
click at [760, 361] on p "Advance from PO- 166687 PR- 246648" at bounding box center [706, 365] width 236 height 17
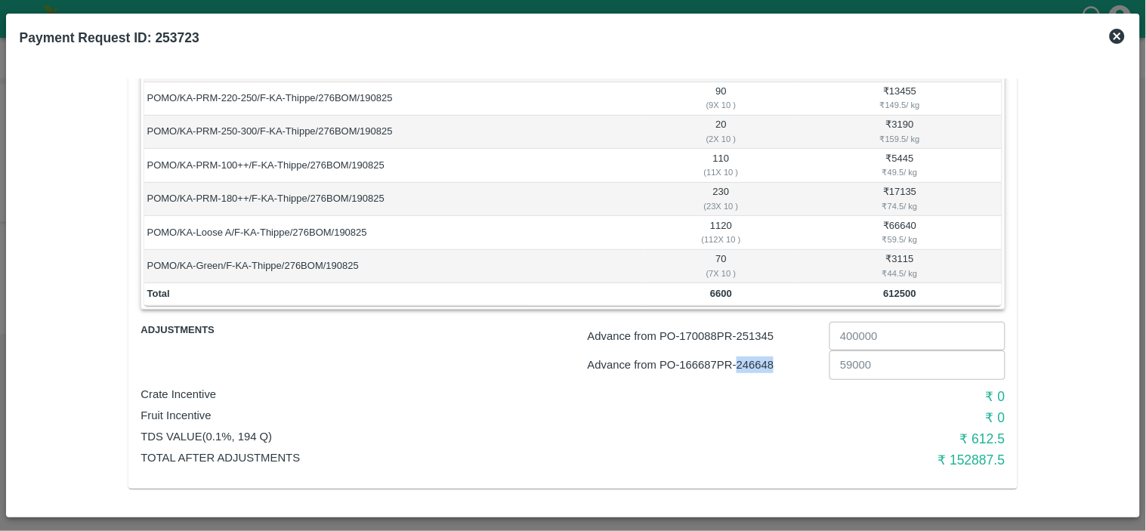
copy p "246648"
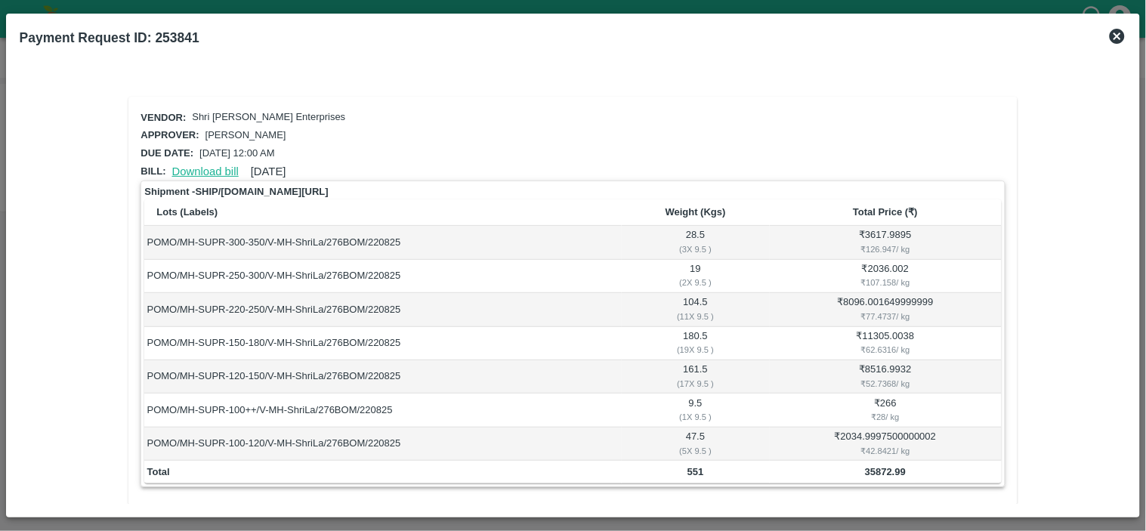
click at [187, 166] on link "Download bill" at bounding box center [205, 172] width 67 height 12
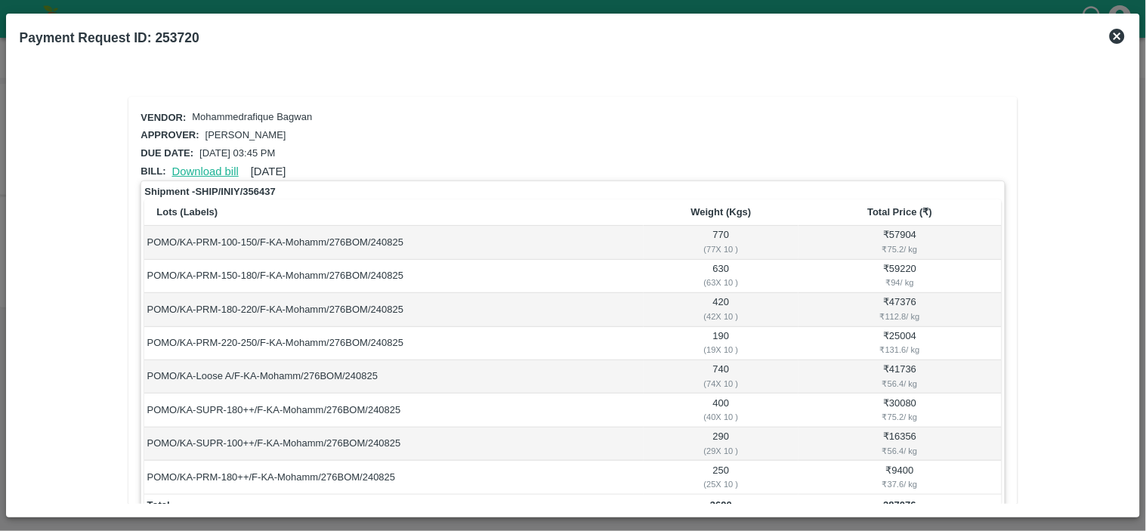
click at [208, 171] on link "Download bill" at bounding box center [205, 172] width 67 height 12
